Goal: Transaction & Acquisition: Subscribe to service/newsletter

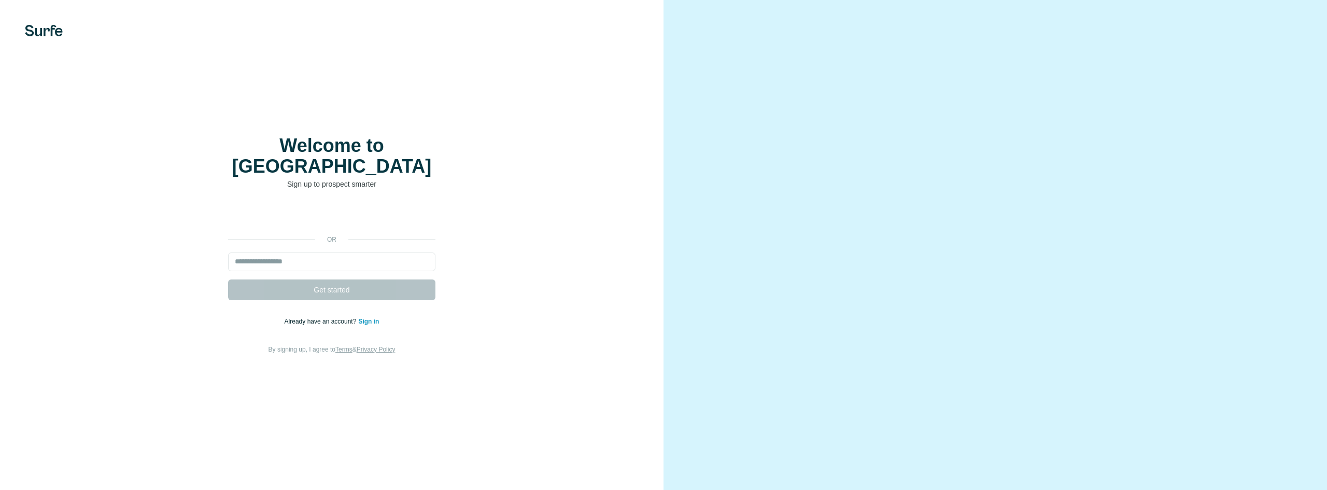
click at [285, 252] on input "email" at bounding box center [331, 261] width 207 height 19
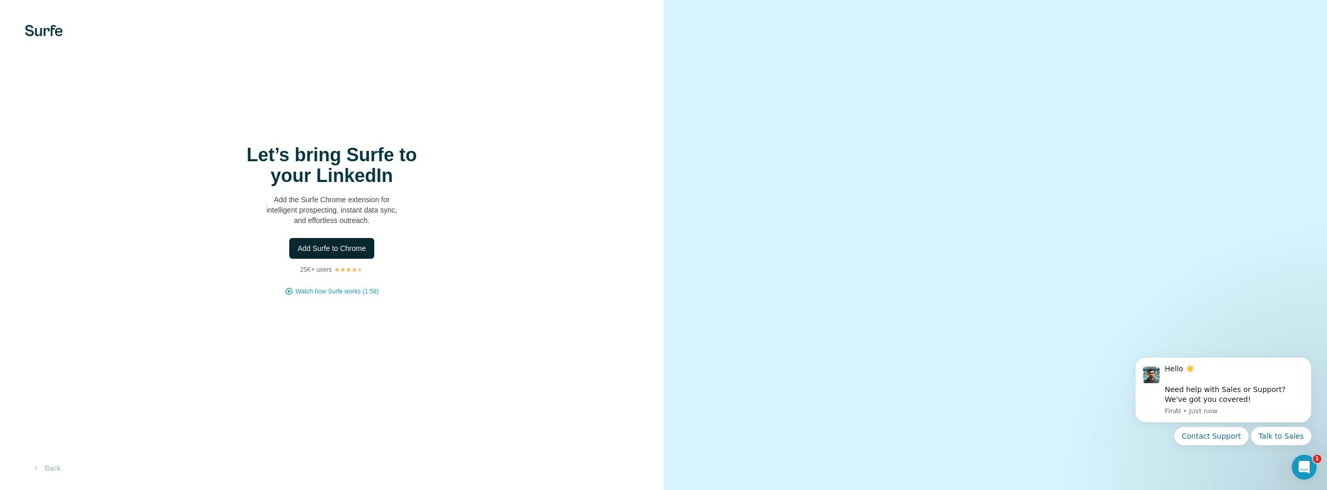
click at [343, 246] on span "Add Surfe to Chrome" at bounding box center [331, 248] width 68 height 10
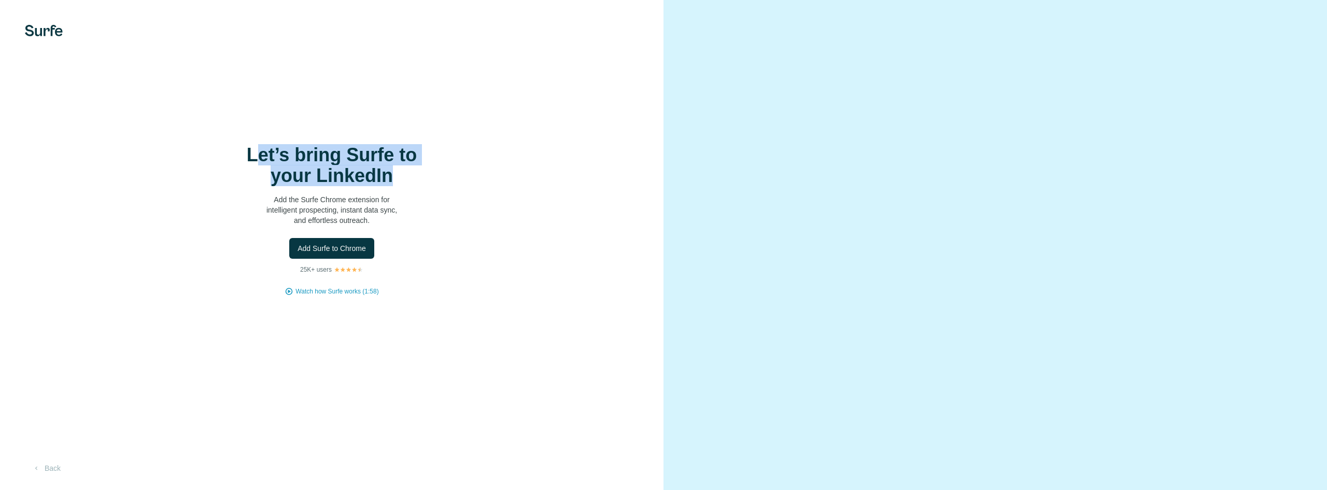
drag, startPoint x: 352, startPoint y: 157, endPoint x: 471, endPoint y: 178, distance: 120.6
click at [471, 178] on div "Let’s bring Surfe to your LinkedIn Add the Surfe Chrome extension for intellige…" at bounding box center [332, 220] width 622 height 151
click at [310, 181] on h1 "Let’s bring Surfe to your LinkedIn" at bounding box center [331, 165] width 207 height 41
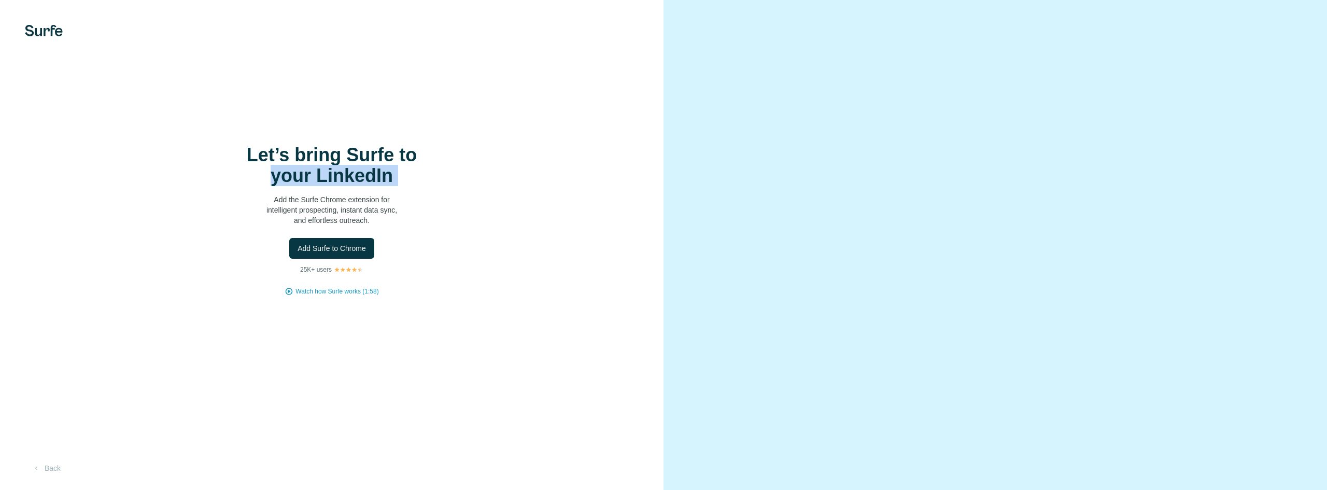
click at [310, 181] on h1 "Let’s bring Surfe to your LinkedIn" at bounding box center [331, 165] width 207 height 41
click at [342, 162] on h1 "Let’s bring Surfe to your LinkedIn" at bounding box center [331, 165] width 207 height 41
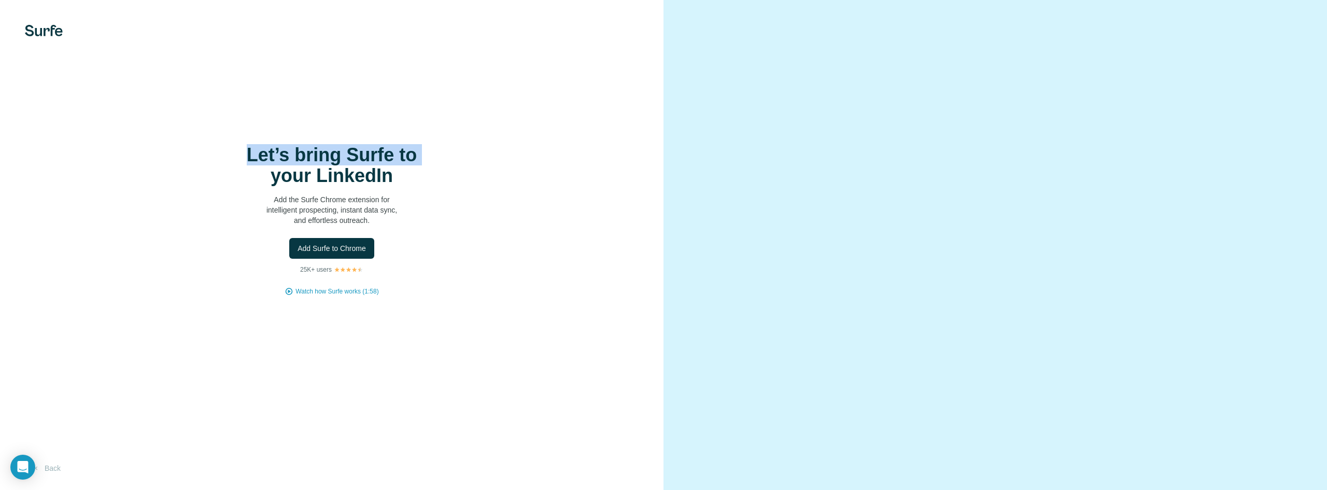
click at [342, 162] on h1 "Let’s bring Surfe to your LinkedIn" at bounding box center [331, 165] width 207 height 41
click at [353, 180] on h1 "Let’s bring Surfe to your LinkedIn" at bounding box center [331, 165] width 207 height 41
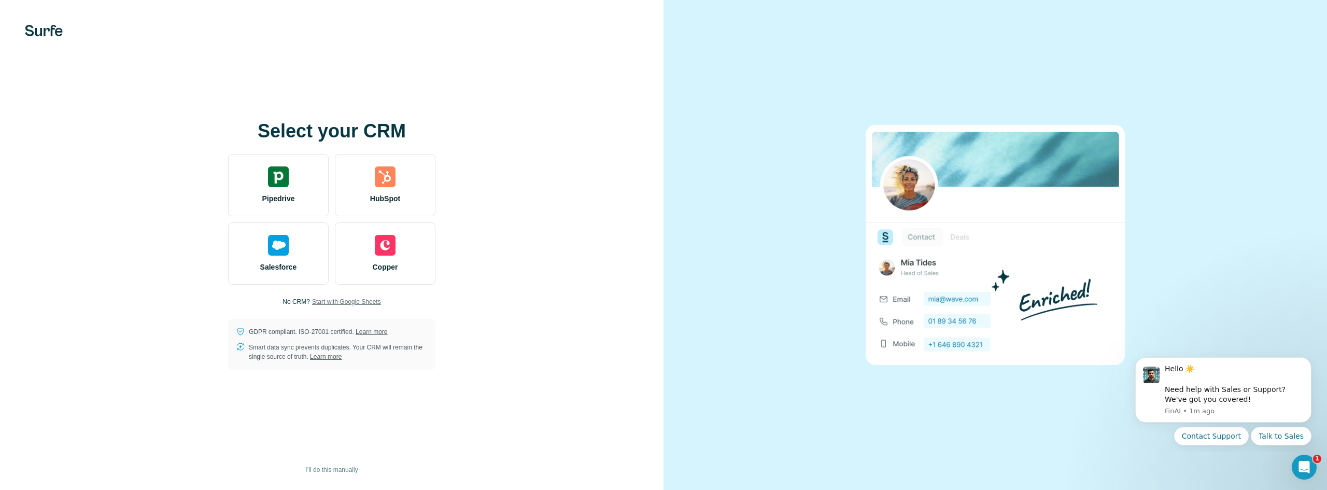
click at [360, 301] on span "Start with Google Sheets" at bounding box center [346, 301] width 69 height 9
